Goal: Navigation & Orientation: Understand site structure

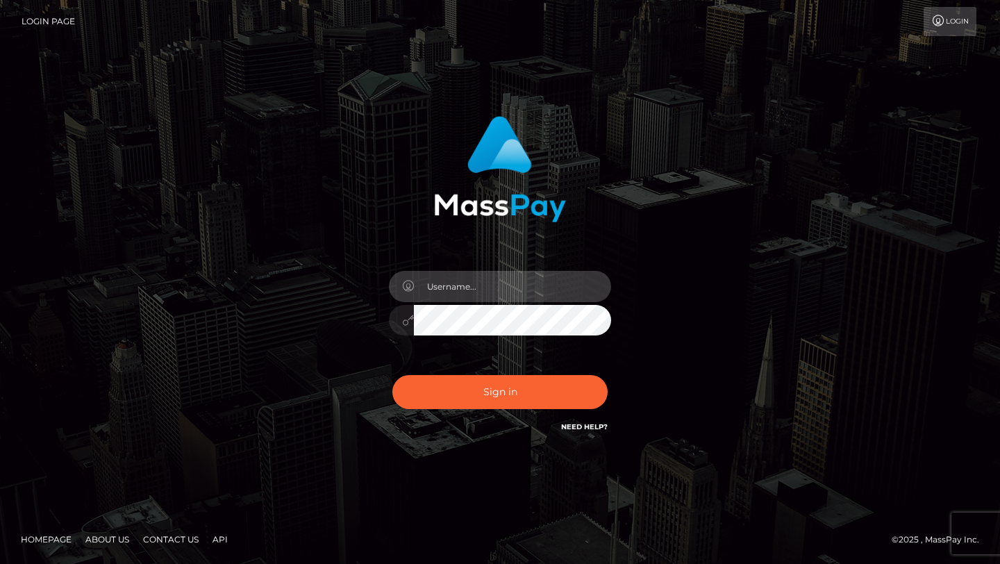
click at [498, 287] on input "text" at bounding box center [512, 286] width 197 height 31
click at [493, 294] on input "text" at bounding box center [512, 286] width 197 height 31
type input "Amil Alizada"
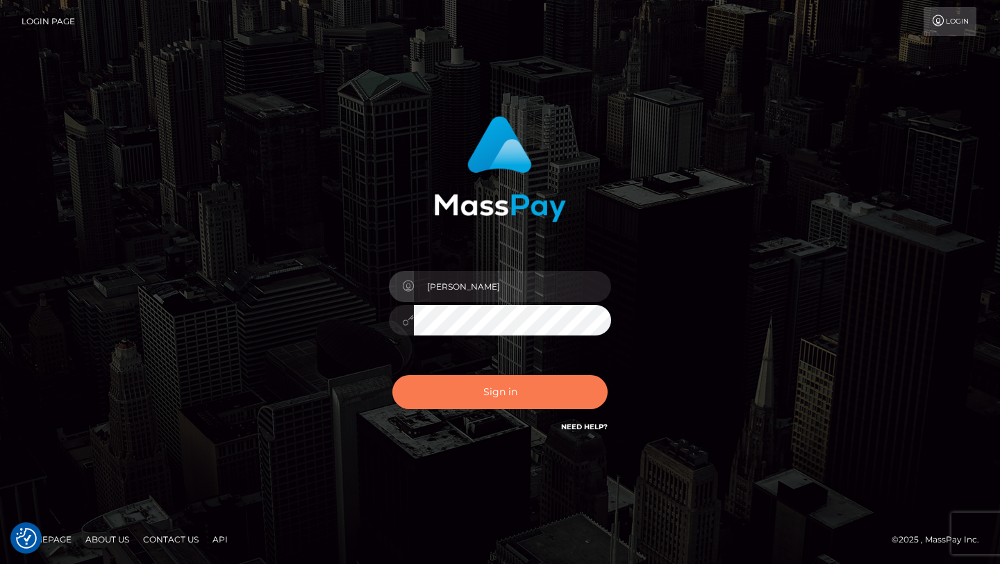
click at [496, 387] on button "Sign in" at bounding box center [499, 392] width 215 height 34
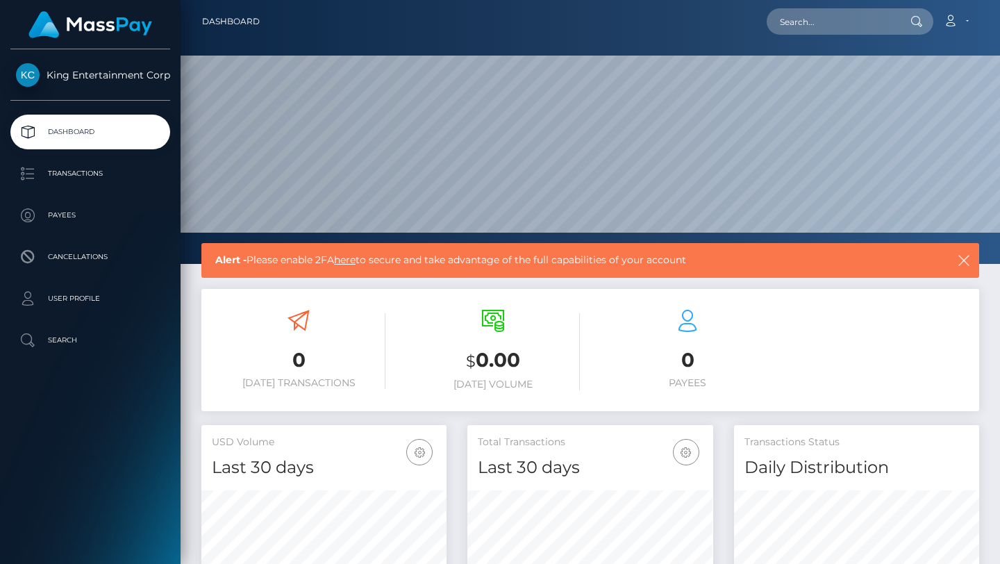
click at [133, 78] on span "King Entertainment Corp" at bounding box center [90, 75] width 160 height 12
click at [62, 176] on p "Transactions" at bounding box center [90, 173] width 149 height 21
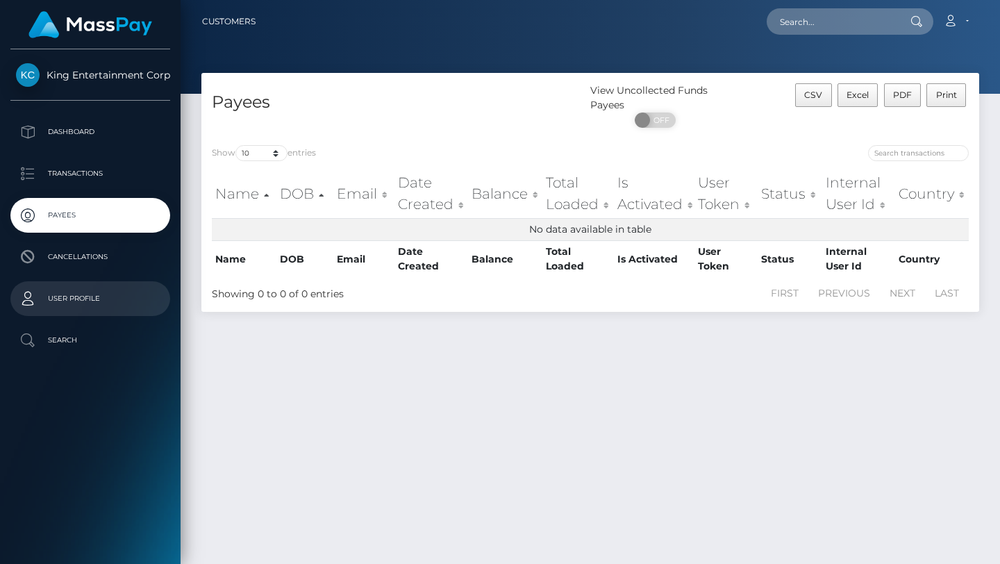
click at [82, 306] on p "User Profile" at bounding box center [90, 298] width 149 height 21
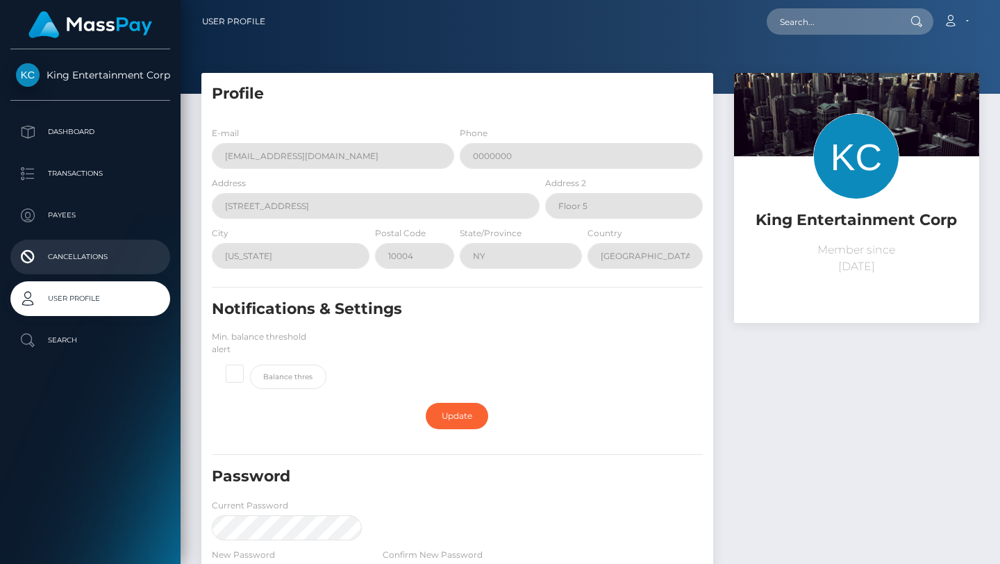
click at [87, 248] on p "Cancellations" at bounding box center [90, 256] width 149 height 21
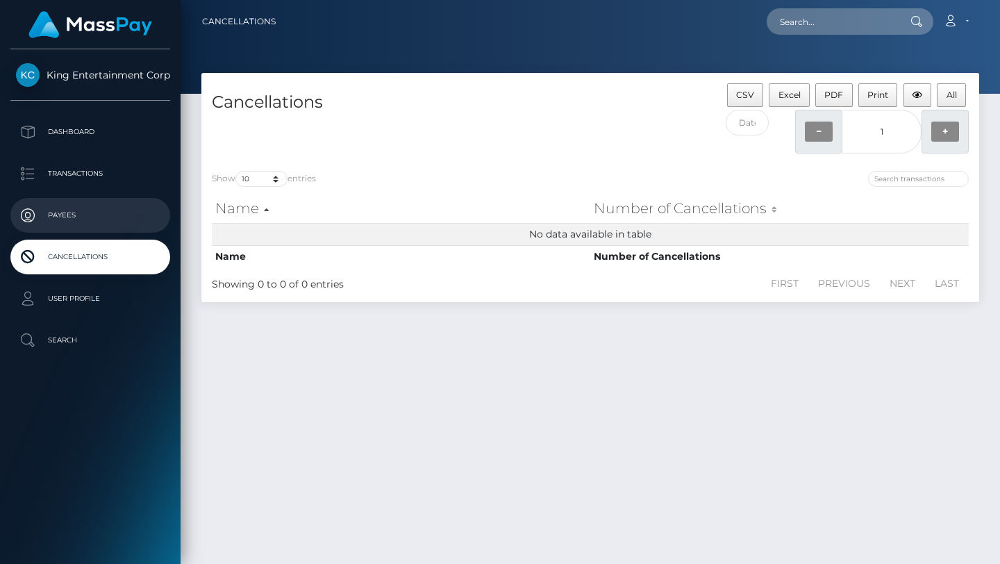
click at [108, 199] on link "Payees" at bounding box center [90, 215] width 160 height 35
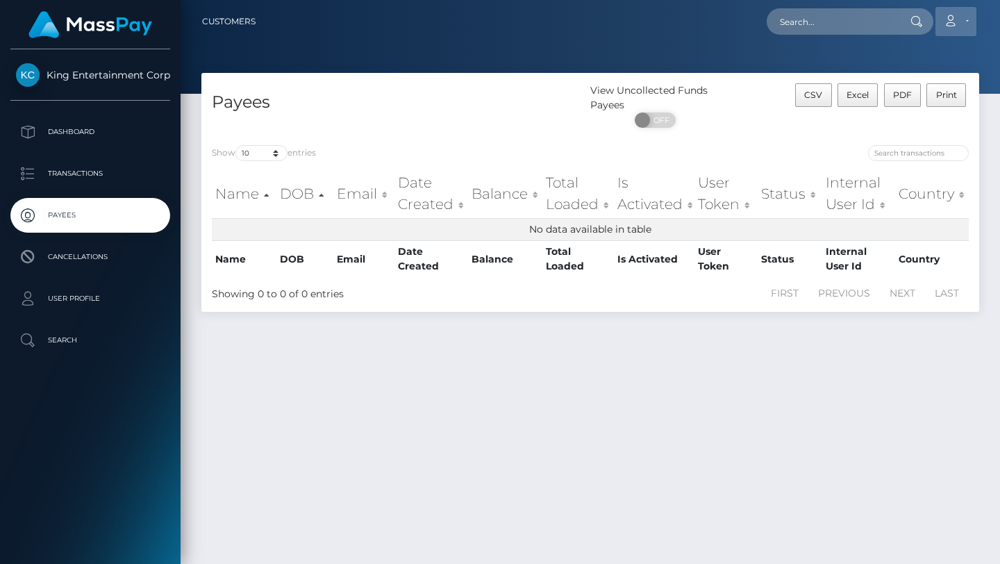
click at [954, 23] on icon at bounding box center [950, 20] width 15 height 11
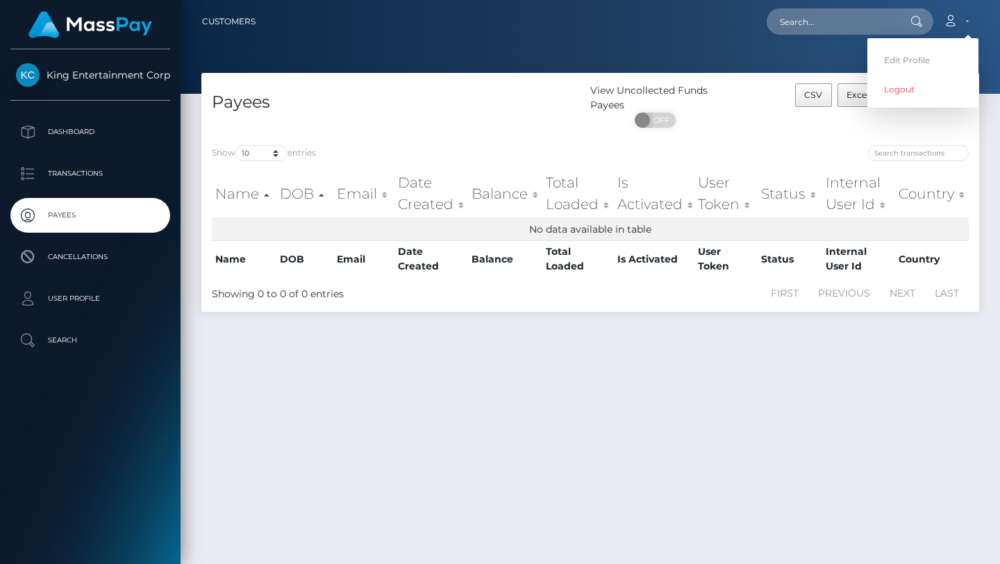
click at [482, 360] on div "Payees View Uncollected Funds Payees ON OFF CSV Excel PDF Print Show 10 25 50 1…" at bounding box center [589, 312] width 819 height 478
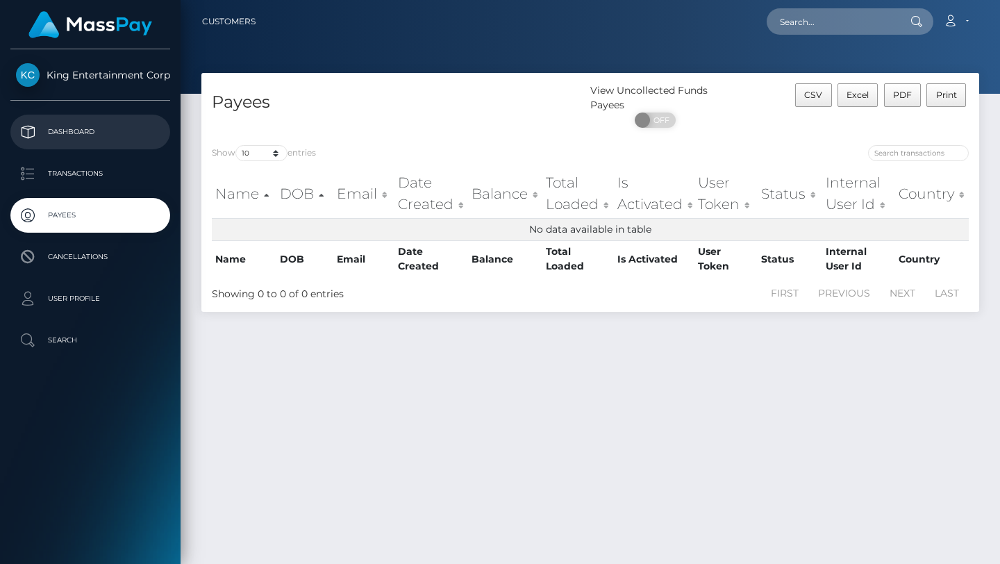
click at [78, 133] on p "Dashboard" at bounding box center [90, 131] width 149 height 21
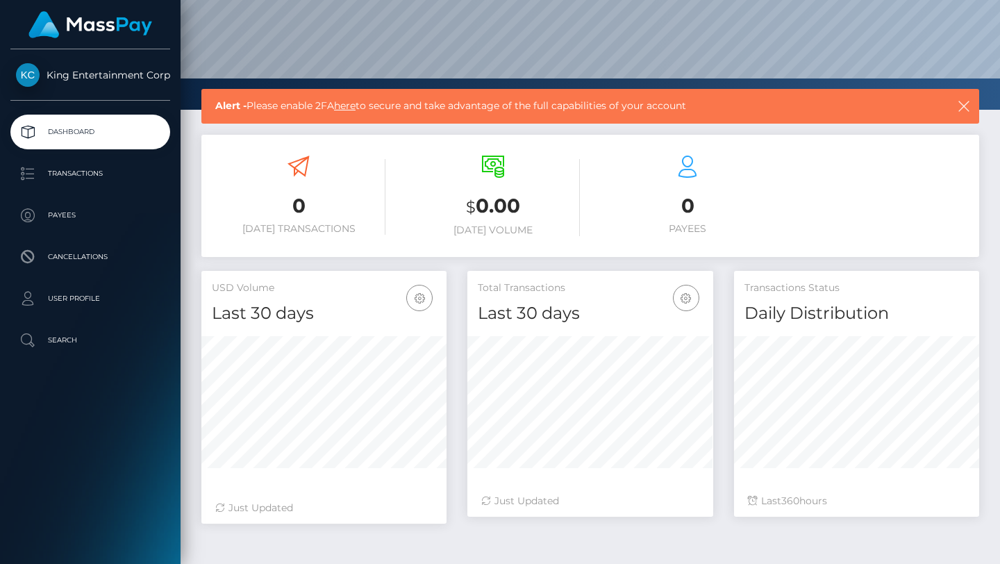
scroll to position [205, 0]
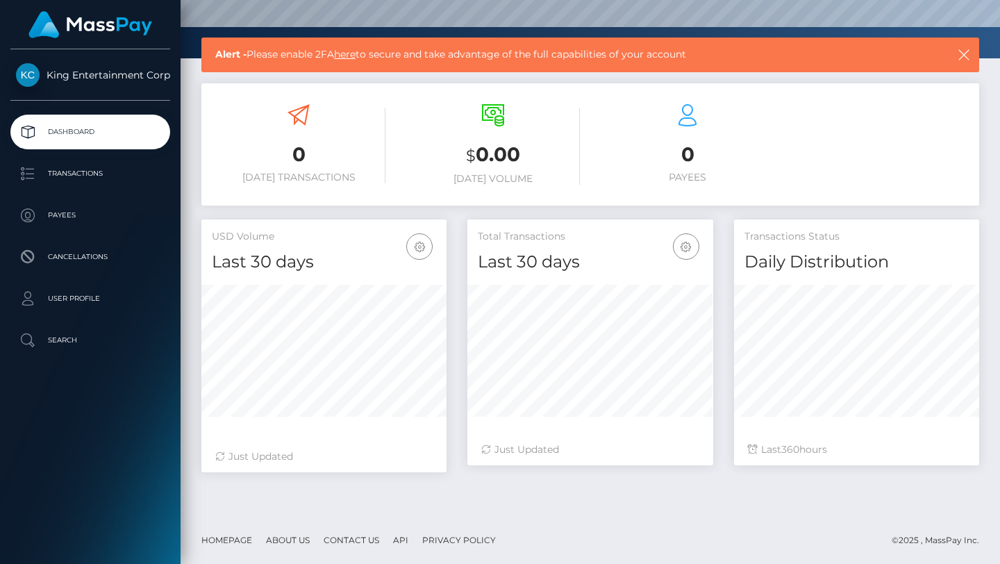
click at [396, 541] on link "API" at bounding box center [400, 540] width 26 height 22
